Goal: Entertainment & Leisure: Consume media (video, audio)

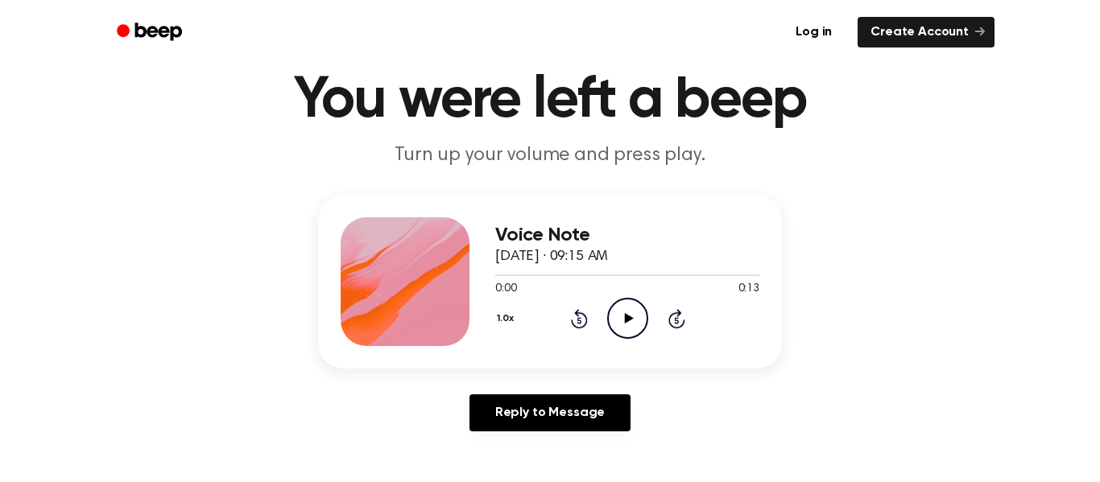
click at [635, 321] on icon "Play Audio" at bounding box center [627, 318] width 41 height 41
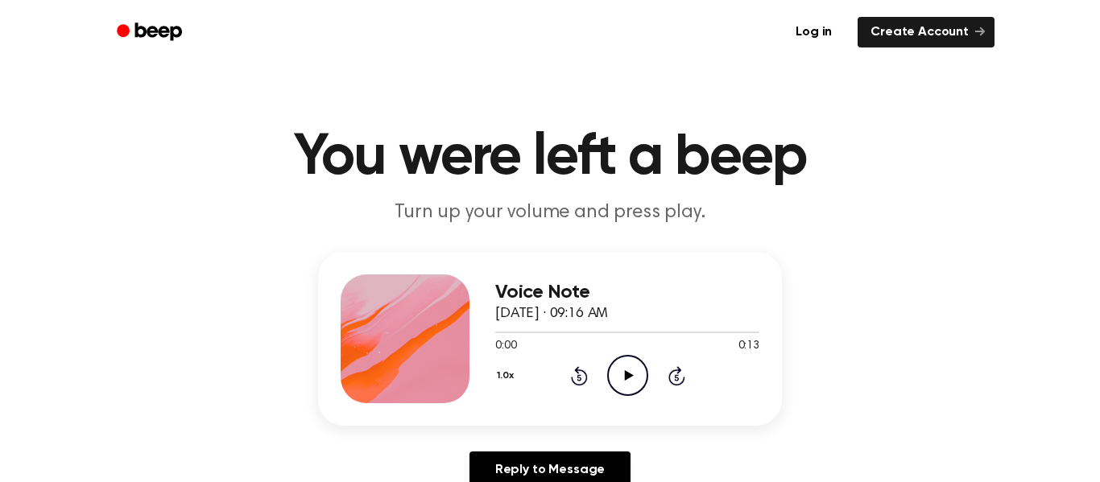
click at [635, 380] on icon "Play Audio" at bounding box center [627, 375] width 41 height 41
click at [621, 379] on icon "Play Audio" at bounding box center [627, 375] width 41 height 41
click at [621, 379] on icon "Pause Audio" at bounding box center [627, 375] width 41 height 41
click at [624, 366] on icon "Play Audio" at bounding box center [627, 375] width 41 height 41
click at [631, 379] on icon "Play Audio" at bounding box center [627, 375] width 41 height 41
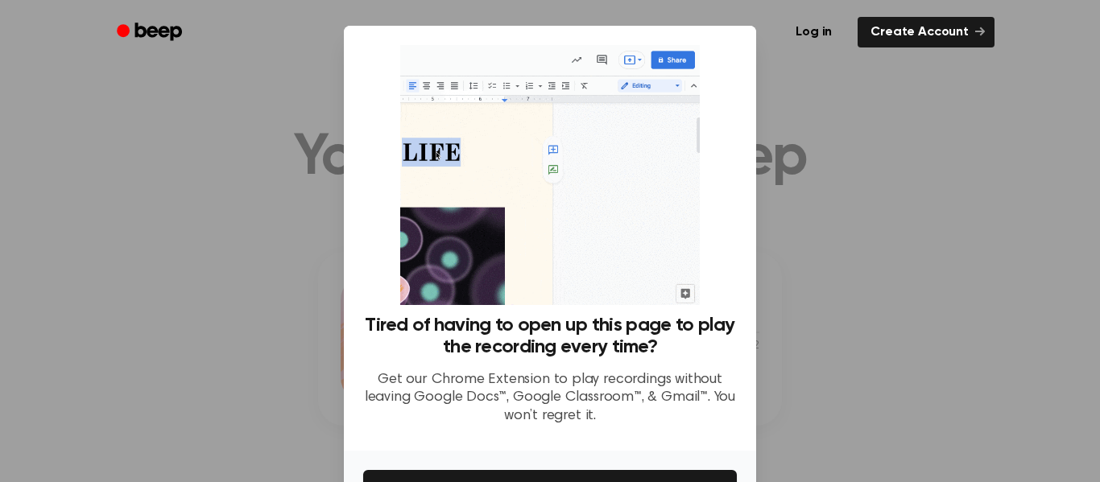
click at [882, 342] on div at bounding box center [550, 241] width 1100 height 482
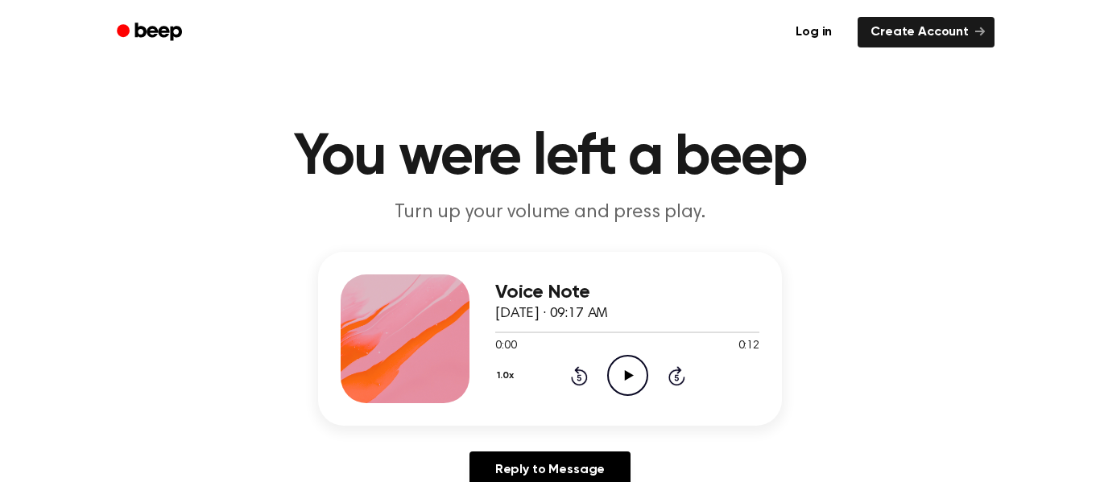
click at [624, 374] on icon at bounding box center [628, 376] width 9 height 10
click at [635, 374] on icon "Pause Audio" at bounding box center [627, 375] width 41 height 41
click at [632, 375] on icon "Play Audio" at bounding box center [627, 375] width 41 height 41
click at [626, 367] on icon "Play Audio" at bounding box center [627, 375] width 41 height 41
click at [746, 366] on div "1.0x Rewind 5 seconds Pause Audio Skip 5 seconds" at bounding box center [627, 375] width 264 height 41
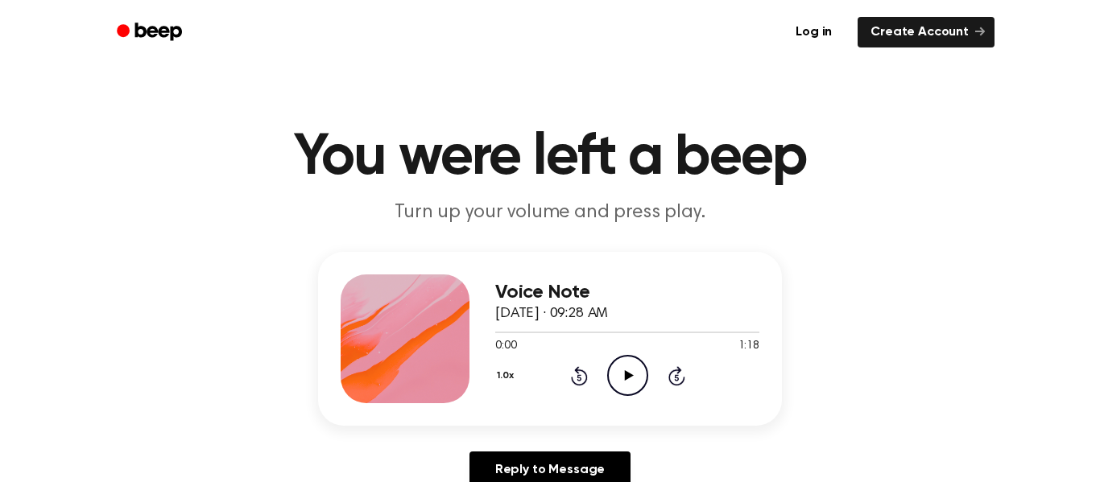
click at [631, 377] on icon at bounding box center [628, 376] width 9 height 10
click at [621, 382] on icon "Pause Audio" at bounding box center [627, 375] width 41 height 41
